Goal: Check status

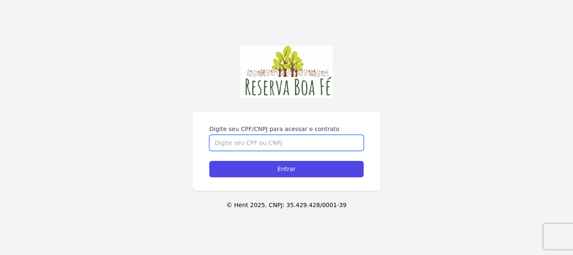
click at [326, 136] on input "Digite seu CPF/CNPJ para acessar o contrato" at bounding box center [286, 143] width 154 height 16
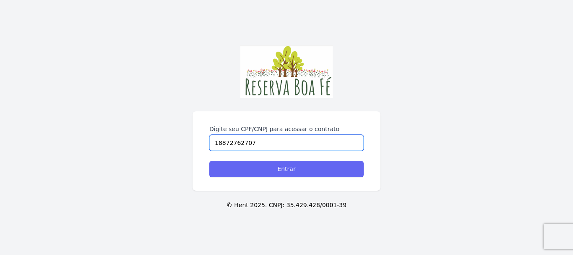
type input "18872762707"
click at [333, 164] on input "Entrar" at bounding box center [286, 169] width 154 height 16
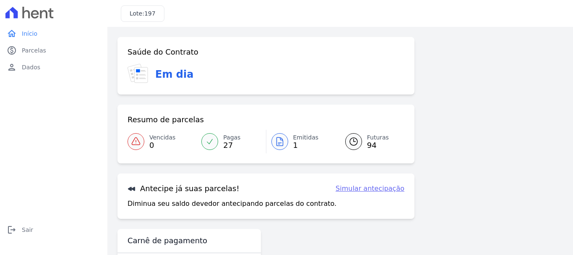
click at [298, 140] on span "Emitidas" at bounding box center [306, 137] width 26 height 9
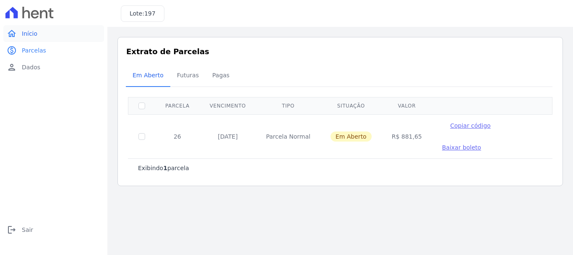
click at [57, 38] on link "home Início" at bounding box center [53, 33] width 101 height 17
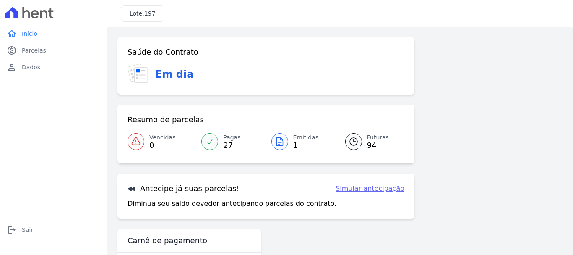
click at [229, 142] on span "27" at bounding box center [231, 145] width 17 height 7
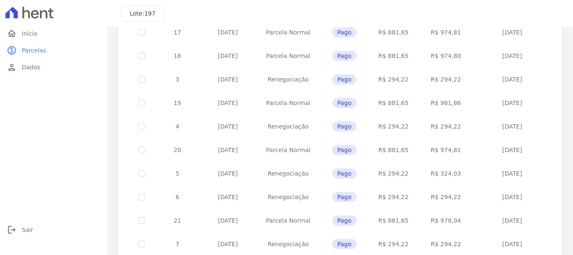
scroll to position [378, 0]
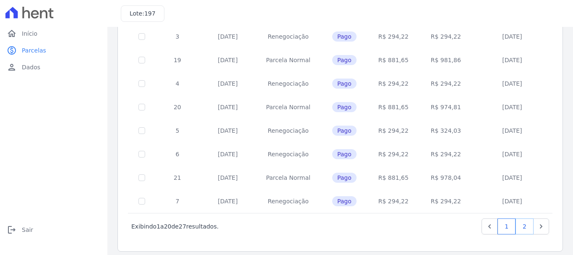
click at [517, 227] on link "2" at bounding box center [525, 226] width 18 height 16
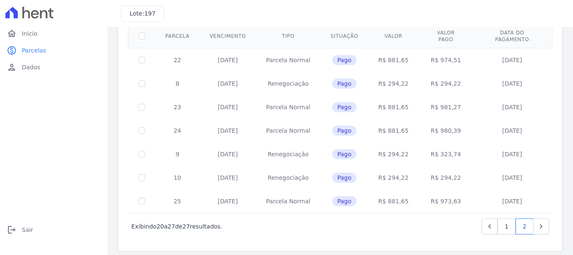
scroll to position [31, 0]
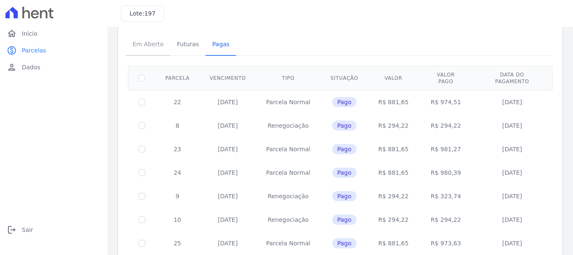
click at [149, 41] on span "Em Aberto" at bounding box center [148, 44] width 41 height 17
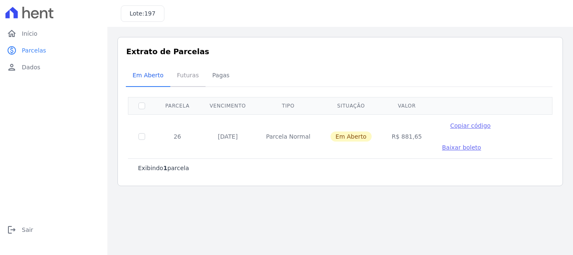
click at [185, 75] on span "Futuras" at bounding box center [188, 75] width 32 height 17
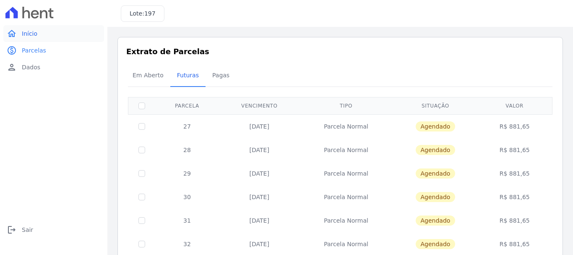
click at [61, 34] on link "home Início" at bounding box center [53, 33] width 101 height 17
